Goal: Task Accomplishment & Management: Use online tool/utility

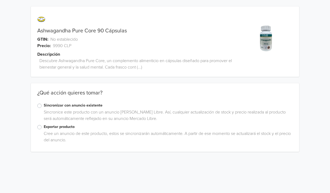
click at [72, 106] on label "Sincronizar con anuncio existente" at bounding box center [168, 106] width 249 height 6
click at [0, 0] on input "Sincronizar con anuncio existente" at bounding box center [0, 0] width 0 height 0
click at [58, 128] on label "Exportar producto" at bounding box center [168, 127] width 249 height 6
click at [0, 0] on input "Exportar producto" at bounding box center [0, 0] width 0 height 0
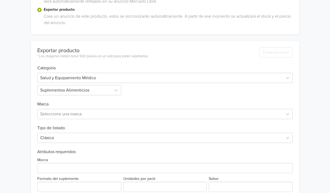
scroll to position [123, 0]
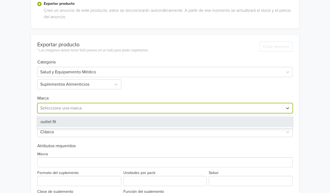
click at [97, 108] on div at bounding box center [160, 109] width 240 height 8
click at [92, 124] on div "outlet fit" at bounding box center [164, 122] width 255 height 11
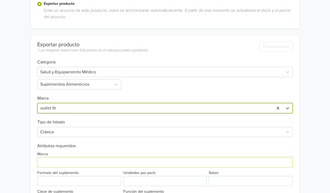
click at [74, 166] on input "Marca" at bounding box center [164, 162] width 255 height 10
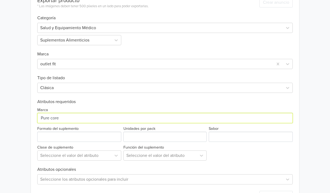
scroll to position [180, 0]
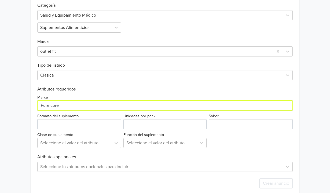
type input "Pure core"
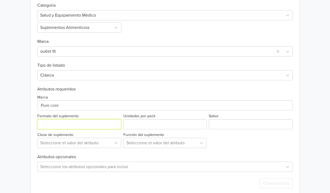
click at [70, 128] on input "Formato del suplemento" at bounding box center [79, 124] width 84 height 10
type input "capsulas"
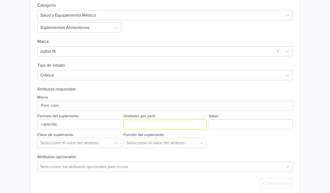
click at [137, 128] on input "Unidades por pack" at bounding box center [164, 124] width 83 height 10
type input "90"
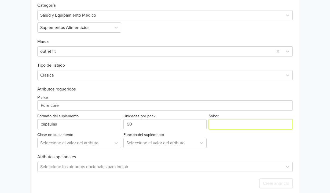
click at [220, 127] on input "Sabor" at bounding box center [251, 124] width 84 height 10
type input "sin sabor"
click at [86, 143] on div "Seleccione el valor del atributo" at bounding box center [79, 143] width 84 height 10
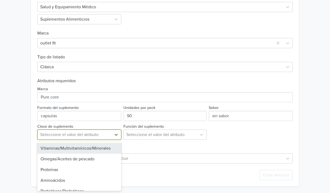
click at [80, 148] on div "Vitaminas/Multivitamínicos/Minerales" at bounding box center [79, 148] width 84 height 11
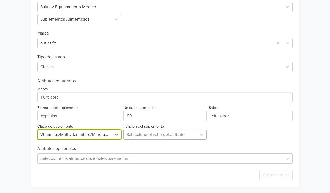
click at [152, 136] on div at bounding box center [159, 135] width 67 height 8
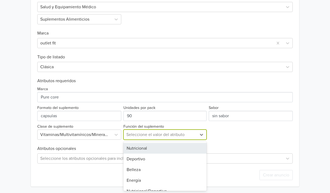
click at [148, 150] on div "Nutricional" at bounding box center [164, 148] width 83 height 11
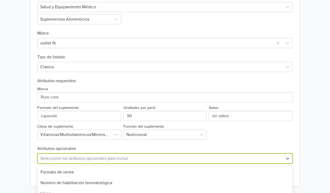
scroll to position [242, 0]
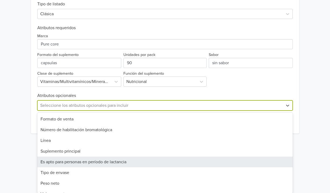
click at [142, 111] on div "Es apto para personas en período de lactancia, 5 of 35. 35 results available. U…" at bounding box center [164, 106] width 255 height 10
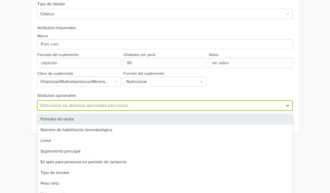
click at [292, 92] on div "Exportar producto * Las imágenes deben tener 500 píxeles en un lado para poder …" at bounding box center [164, 25] width 255 height 217
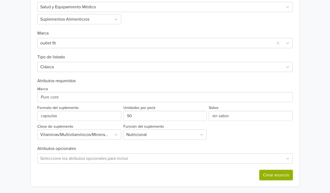
click at [278, 172] on button "Crear anuncio" at bounding box center [275, 175] width 33 height 10
